Goal: Ask a question: Seek information or help from site administrators or community

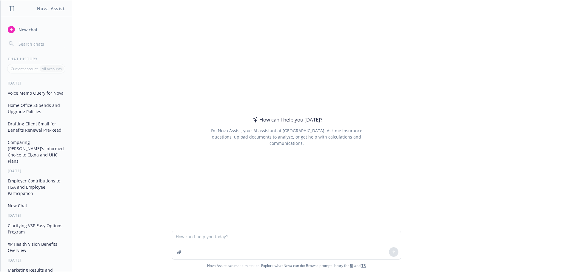
click at [219, 242] on textarea at bounding box center [286, 245] width 228 height 28
click at [219, 240] on textarea at bounding box center [286, 245] width 228 height 28
drag, startPoint x: 375, startPoint y: 237, endPoint x: 323, endPoint y: 237, distance: 52.8
click at [323, 237] on textarea "Can you proof read this PDF just to make sure there isn't anything confusing or…" at bounding box center [286, 245] width 228 height 28
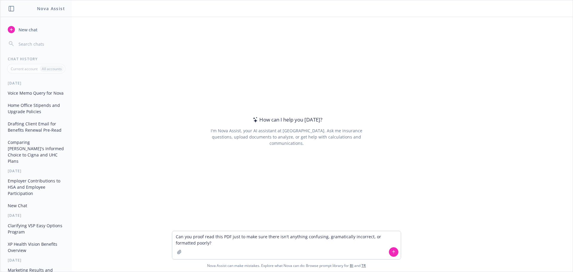
click at [384, 196] on div "How can I help you [DATE]? I'm Nova Assist, your AI assistant at Newfront. Ask …" at bounding box center [286, 131] width 229 height 171
click at [375, 235] on textarea "Can you proof read this PDF just to make sure there isn't anything confusing, g…" at bounding box center [286, 245] width 228 height 28
click at [341, 238] on textarea "Can you proof read this PDF just to make sure there isn't anything confusing, g…" at bounding box center [286, 245] width 228 height 28
type textarea "Can you proofread this PDF just to make sure there isn't anything confusing, gr…"
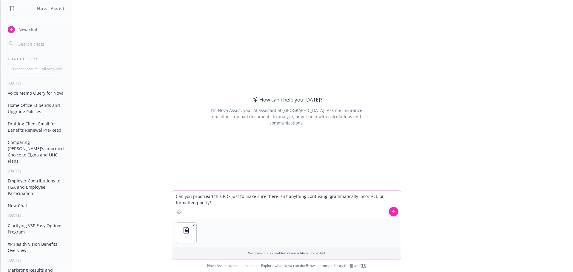
click at [390, 214] on button at bounding box center [394, 212] width 10 height 10
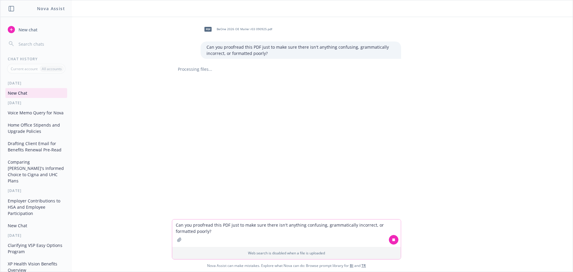
click at [291, 224] on textarea "Can you proofread this PDF just to make sure there isn't anything confusing, gr…" at bounding box center [286, 232] width 228 height 27
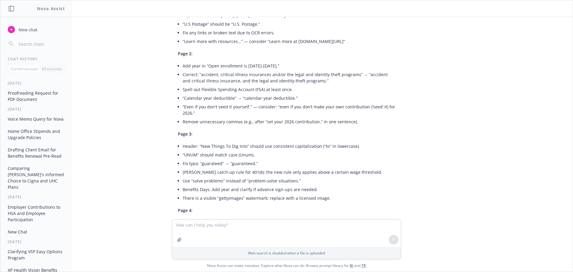
scroll to position [149, 0]
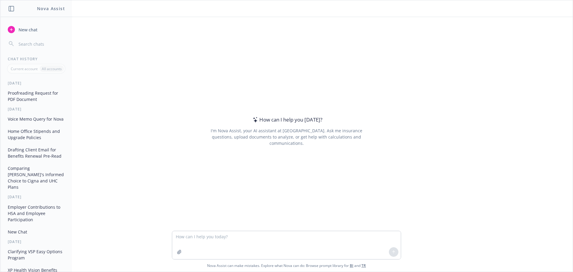
click at [188, 241] on textarea at bounding box center [286, 245] width 228 height 28
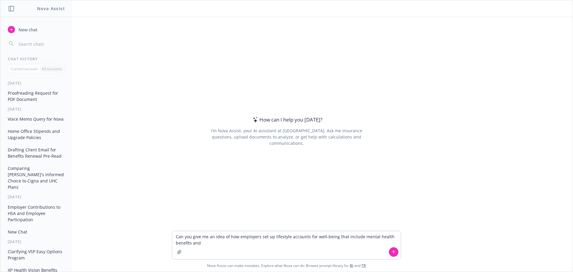
drag, startPoint x: 202, startPoint y: 244, endPoint x: 178, endPoint y: 234, distance: 26.6
click at [174, 234] on textarea "Can you give me an idea of how employers set up lifestyle accounts for well-bei…" at bounding box center [286, 245] width 228 height 28
click at [219, 244] on textarea "Can you give me an idea of how employers set up lifestyle accounts for well-bei…" at bounding box center [286, 245] width 228 height 28
drag, startPoint x: 204, startPoint y: 245, endPoint x: 177, endPoint y: 236, distance: 27.6
click at [168, 235] on div "Can you give me an idea of how employers set up lifestyle accounts for well-bei…" at bounding box center [286, 251] width 572 height 41
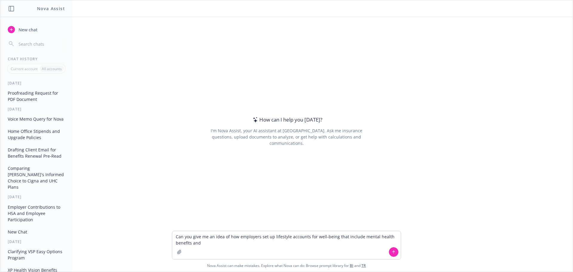
click at [238, 211] on div "How can I help you [DATE]? I'm Nova Assist, your AI assistant at Newfront. Ask …" at bounding box center [286, 131] width 229 height 171
click at [196, 245] on textarea "Can you give me an idea of how employers set up lifestyle accounts for well-bei…" at bounding box center [286, 245] width 228 height 28
drag, startPoint x: 209, startPoint y: 242, endPoint x: 164, endPoint y: 236, distance: 46.1
click at [155, 235] on div "Can you give me an idea of how employers set up lifestyle accounts for well-bei…" at bounding box center [286, 251] width 572 height 41
click at [208, 241] on textarea "Can you give me an idea of how employers set up lifestyle accounts for well-bei…" at bounding box center [286, 245] width 228 height 28
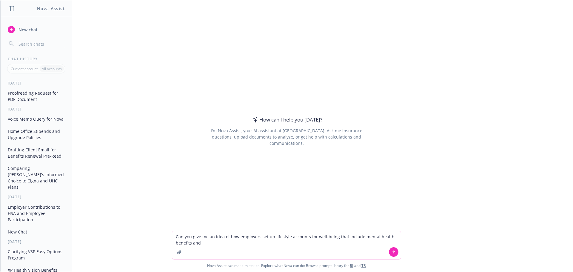
drag, startPoint x: 212, startPoint y: 242, endPoint x: 181, endPoint y: 233, distance: 32.2
click at [172, 233] on textarea "Can you give me an idea of how employers set up lifestyle accounts for well-bei…" at bounding box center [286, 245] width 228 height 28
click at [240, 196] on div "How can I help you [DATE]? I'm Nova Assist, your AI assistant at Newfront. Ask …" at bounding box center [286, 131] width 229 height 171
drag, startPoint x: 205, startPoint y: 236, endPoint x: 202, endPoint y: 241, distance: 5.4
click at [204, 237] on textarea "Can you give me an idea of how employers set up lifestyle accounts for well-bei…" at bounding box center [286, 245] width 228 height 28
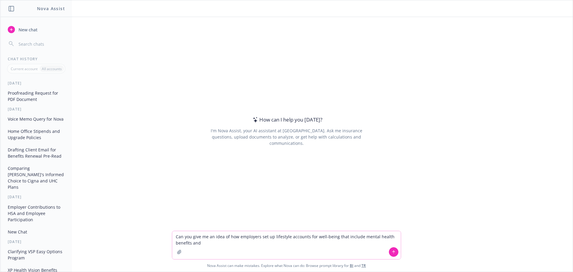
drag, startPoint x: 202, startPoint y: 246, endPoint x: 168, endPoint y: 233, distance: 37.2
click at [168, 233] on div "Can you give me an idea of how employers set up lifestyle accounts for well-bei…" at bounding box center [286, 251] width 572 height 41
click at [225, 241] on textarea "Can you give me an idea of how employers set up lifestyle accounts for well-bei…" at bounding box center [286, 245] width 228 height 28
click at [218, 210] on div "How can I help you [DATE]? I'm Nova Assist, your AI assistant at Newfront. Ask …" at bounding box center [286, 131] width 229 height 171
click at [211, 241] on textarea "Can you give me an idea of how employers set up lifestyle accounts for well-bei…" at bounding box center [286, 245] width 228 height 28
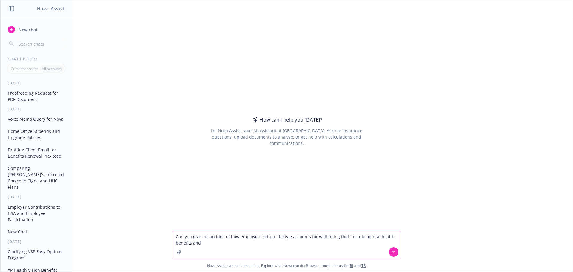
drag, startPoint x: 211, startPoint y: 242, endPoint x: 161, endPoint y: 234, distance: 50.2
click at [161, 234] on div "Can you give me an idea of how employers set up lifestyle accounts for well-bei…" at bounding box center [286, 251] width 572 height 41
click at [200, 245] on textarea "Can you give me an idea of how employers set up lifestyle accounts for well-bei…" at bounding box center [286, 245] width 228 height 28
drag, startPoint x: 208, startPoint y: 245, endPoint x: 223, endPoint y: 236, distance: 16.9
click at [223, 236] on textarea "Can you give me an idea of how employers set up lifestyle accounts for well-bei…" at bounding box center [286, 245] width 228 height 28
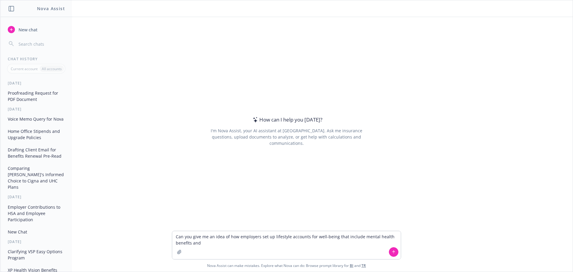
click at [229, 214] on div "How can I help you [DATE]? I'm Nova Assist, your AI assistant at Newfront. Ask …" at bounding box center [286, 131] width 229 height 171
drag, startPoint x: 216, startPoint y: 241, endPoint x: 182, endPoint y: 228, distance: 36.2
click at [178, 228] on div "How can I help you today? I'm Nova Assist, your AI assistant at Newfront. Ask m…" at bounding box center [286, 144] width 572 height 254
click at [271, 193] on div "How can I help you [DATE]? I'm Nova Assist, your AI assistant at Newfront. Ask …" at bounding box center [286, 131] width 229 height 171
click at [217, 245] on textarea "Can you give me an idea of how employers set up lifestyle accounts for well-bei…" at bounding box center [286, 245] width 228 height 28
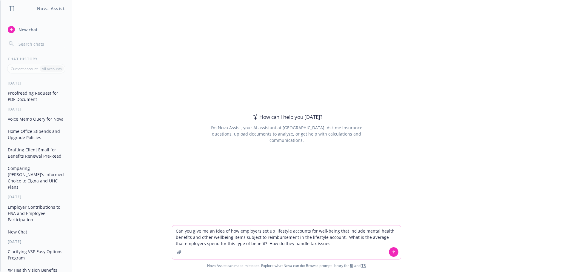
type textarea "Can you give me an idea of how employers set up lifestyle accounts for well-bei…"
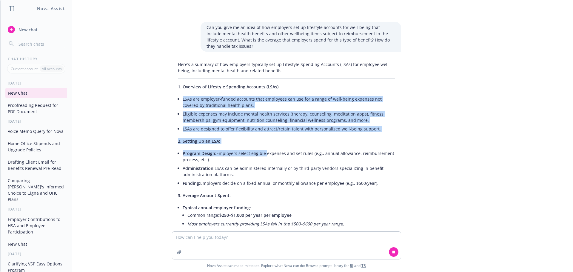
drag, startPoint x: 177, startPoint y: 98, endPoint x: 260, endPoint y: 152, distance: 99.3
click at [260, 152] on div "Here’s a summary of how employers typically set up Lifestyle Spending Accounts …" at bounding box center [286, 248] width 229 height 378
click at [251, 139] on p "2. Setting Up an LSA:" at bounding box center [286, 141] width 217 height 6
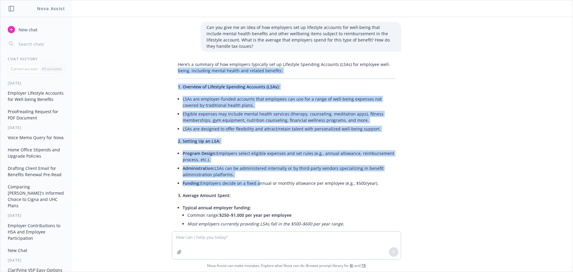
drag, startPoint x: 174, startPoint y: 68, endPoint x: 253, endPoint y: 185, distance: 141.7
click at [253, 185] on div "Here’s a summary of how employers typically set up Lifestyle Spending Accounts …" at bounding box center [286, 267] width 229 height 417
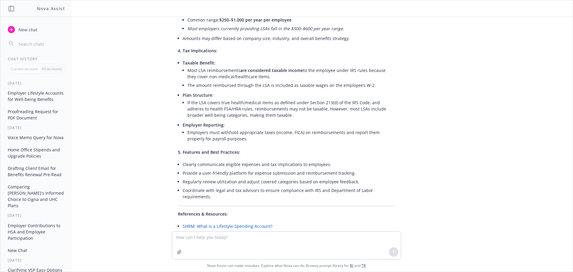
scroll to position [239, 0]
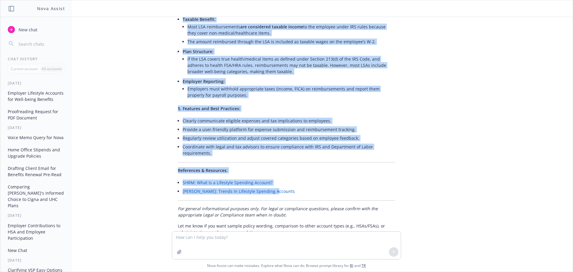
click at [298, 191] on li "Mercer: Trends in Lifestyle Spending Accounts" at bounding box center [289, 191] width 212 height 9
copy div "being, including mental health and related benefits: 1. Overview of Lifestyle S…"
